Goal: Task Accomplishment & Management: Complete application form

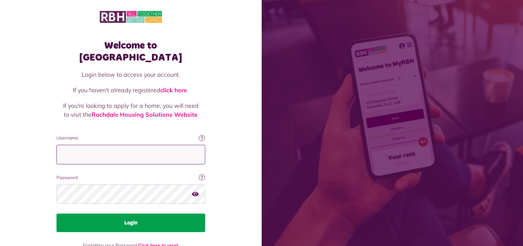
type input "**********"
click at [131, 214] on button "Login" at bounding box center [131, 223] width 149 height 19
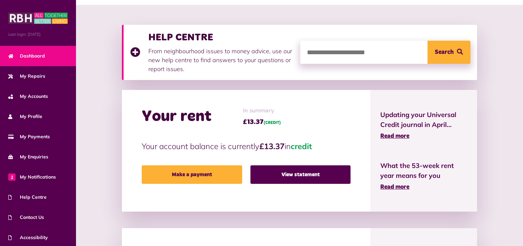
scroll to position [79, 0]
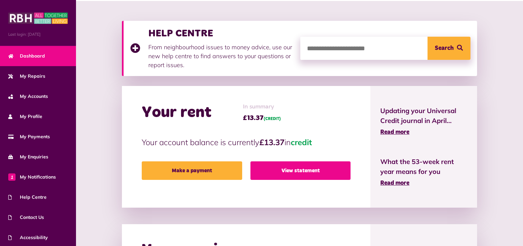
click at [291, 170] on link "View statement" at bounding box center [301, 170] width 100 height 19
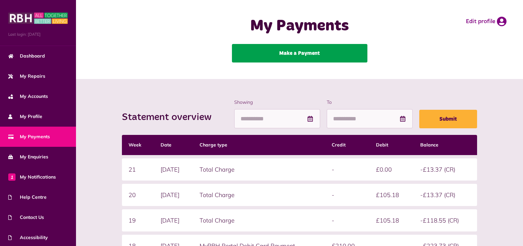
click at [290, 53] on link "Make a Payment" at bounding box center [300, 53] width 136 height 19
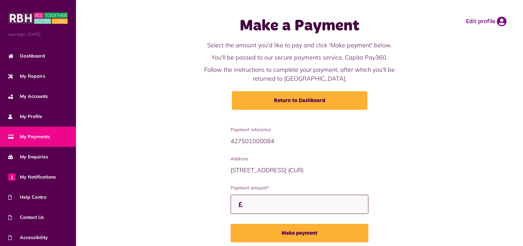
click at [246, 204] on input "Payment amount*" at bounding box center [300, 205] width 138 height 20
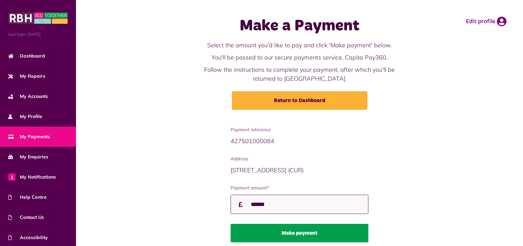
type input "******"
click at [296, 233] on button "Make payment" at bounding box center [300, 233] width 138 height 19
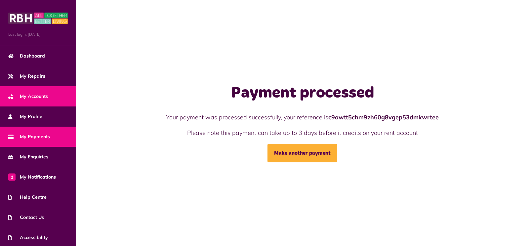
click at [59, 96] on link "My Accounts" at bounding box center [38, 96] width 76 height 20
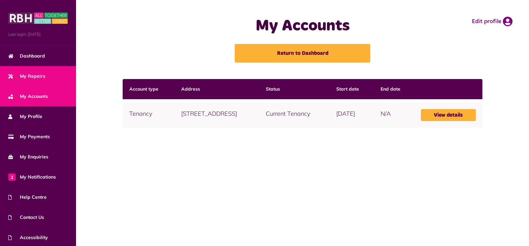
click at [62, 78] on link "My Repairs" at bounding box center [38, 76] width 76 height 20
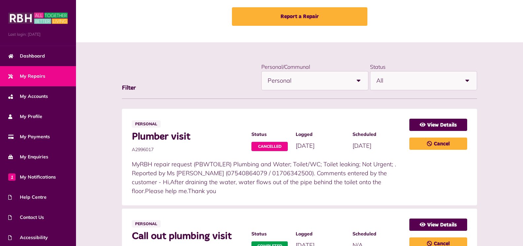
scroll to position [40, 0]
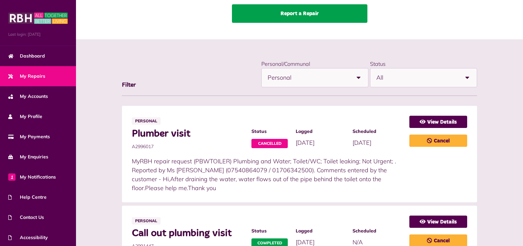
click at [291, 14] on link "Report a Repair" at bounding box center [300, 13] width 136 height 19
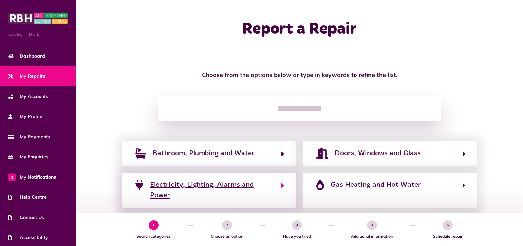
click at [282, 184] on icon "button" at bounding box center [283, 186] width 3 height 8
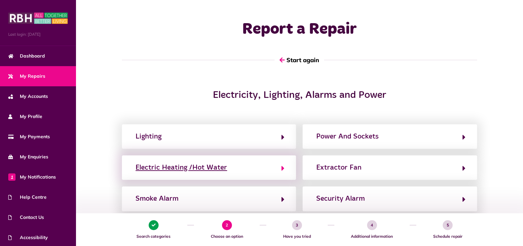
click at [201, 171] on div "Electric Heating /Hot Water" at bounding box center [182, 167] width 92 height 11
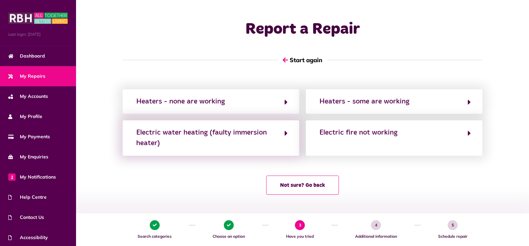
drag, startPoint x: 399, startPoint y: 132, endPoint x: 288, endPoint y: 138, distance: 111.9
click at [288, 138] on div "Heaters - none are working Heaters - some are working Electric water heating (f…" at bounding box center [302, 122] width 366 height 66
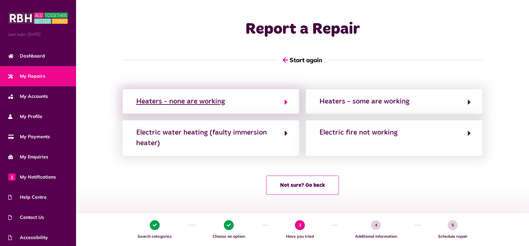
click at [181, 101] on div "Heaters - none are working" at bounding box center [180, 101] width 89 height 11
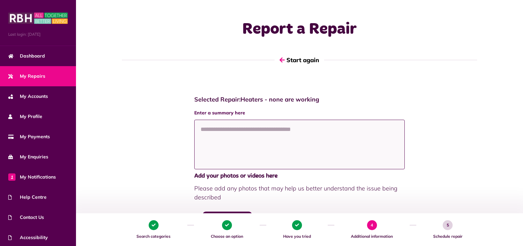
click at [198, 129] on textarea at bounding box center [299, 145] width 211 height 50
paste textarea "**********"
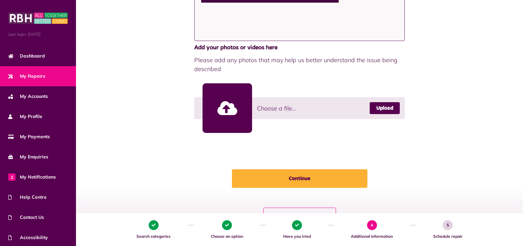
scroll to position [155, 0]
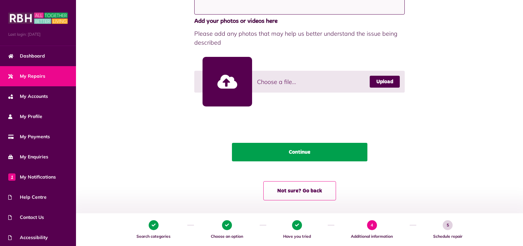
type textarea "**********"
click at [300, 151] on button "Continue" at bounding box center [300, 152] width 136 height 19
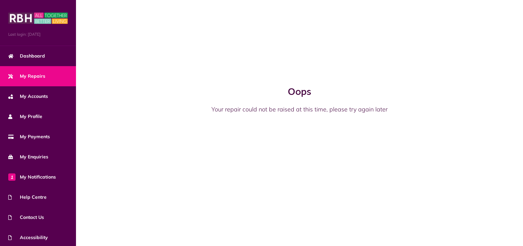
scroll to position [0, 0]
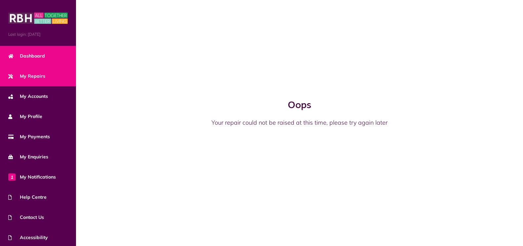
click at [63, 54] on link "Dashboard" at bounding box center [38, 56] width 76 height 20
